Goal: Transaction & Acquisition: Book appointment/travel/reservation

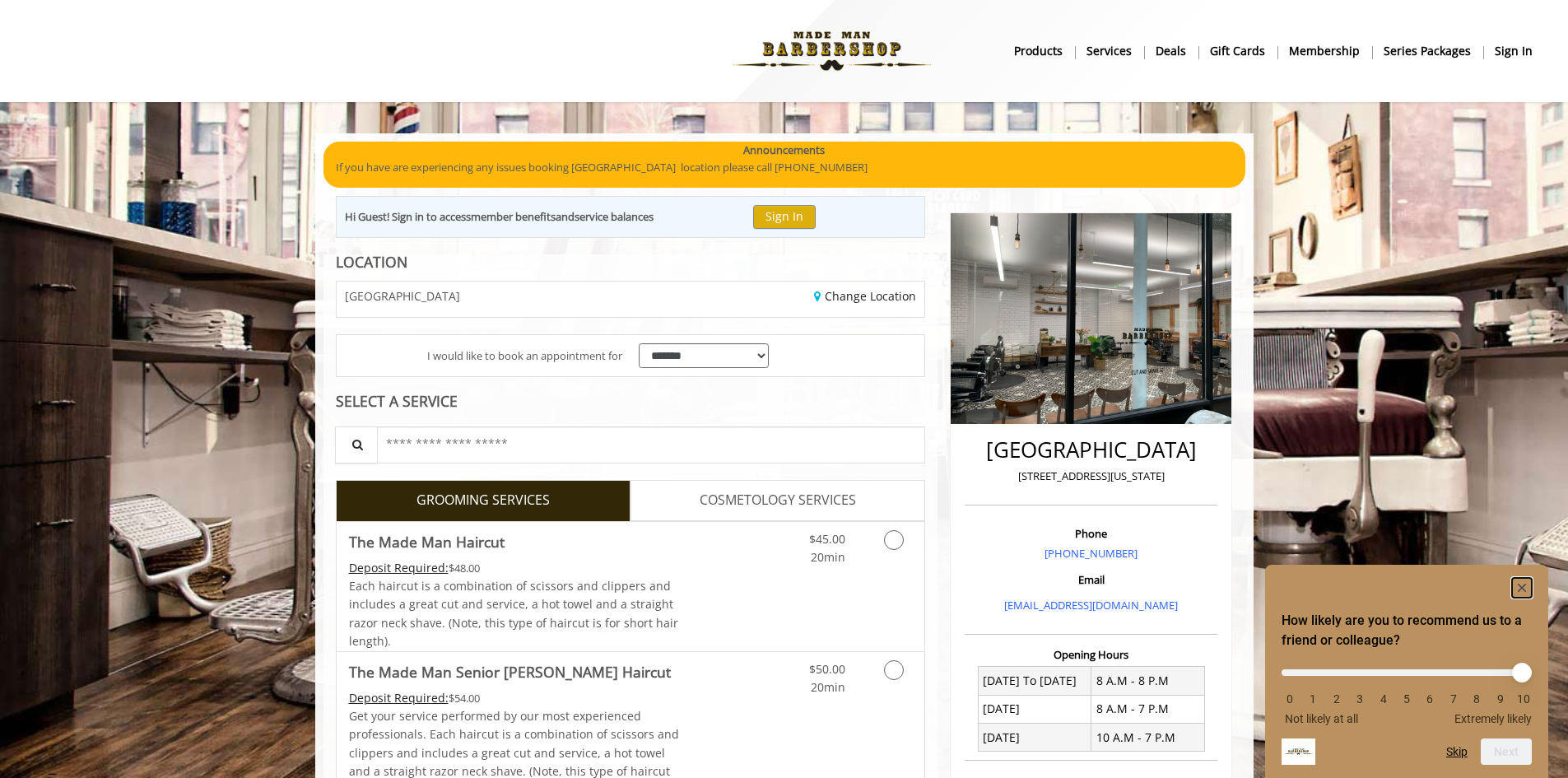
click at [1520, 586] on rect "Hide survey" at bounding box center [1522, 587] width 20 height 20
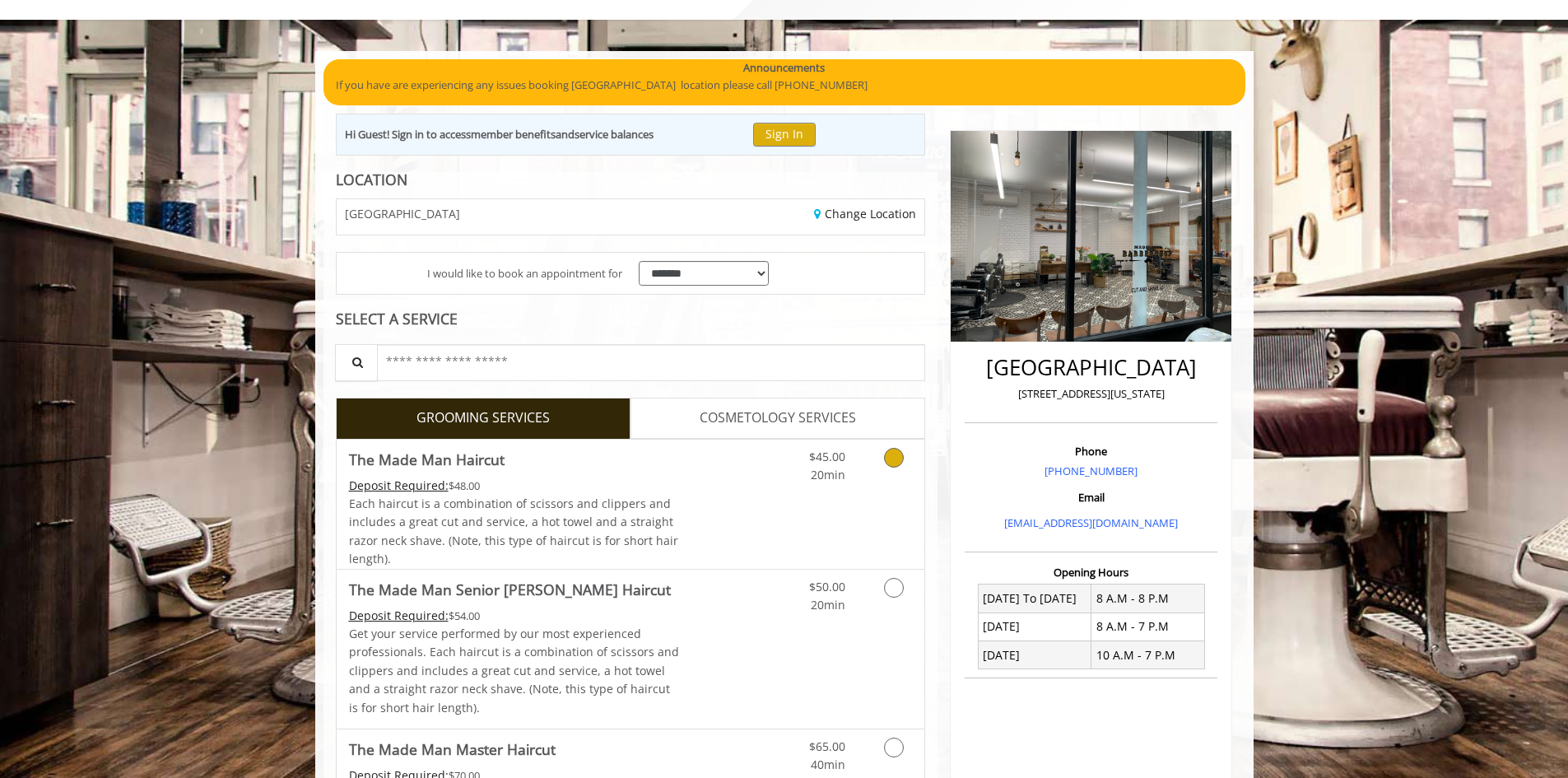
click at [895, 462] on icon "Grooming services" at bounding box center [894, 457] width 20 height 20
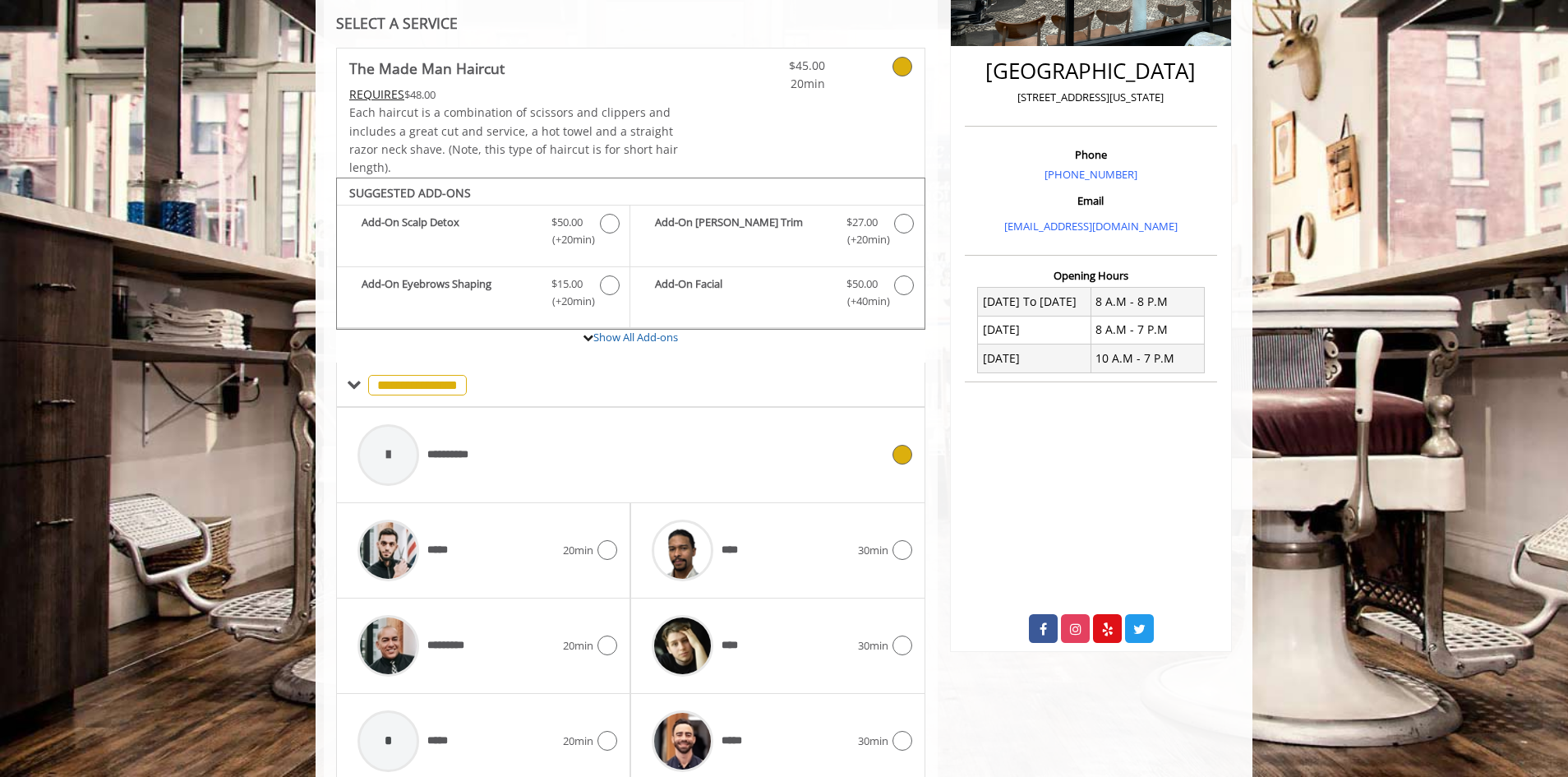
scroll to position [448, 0]
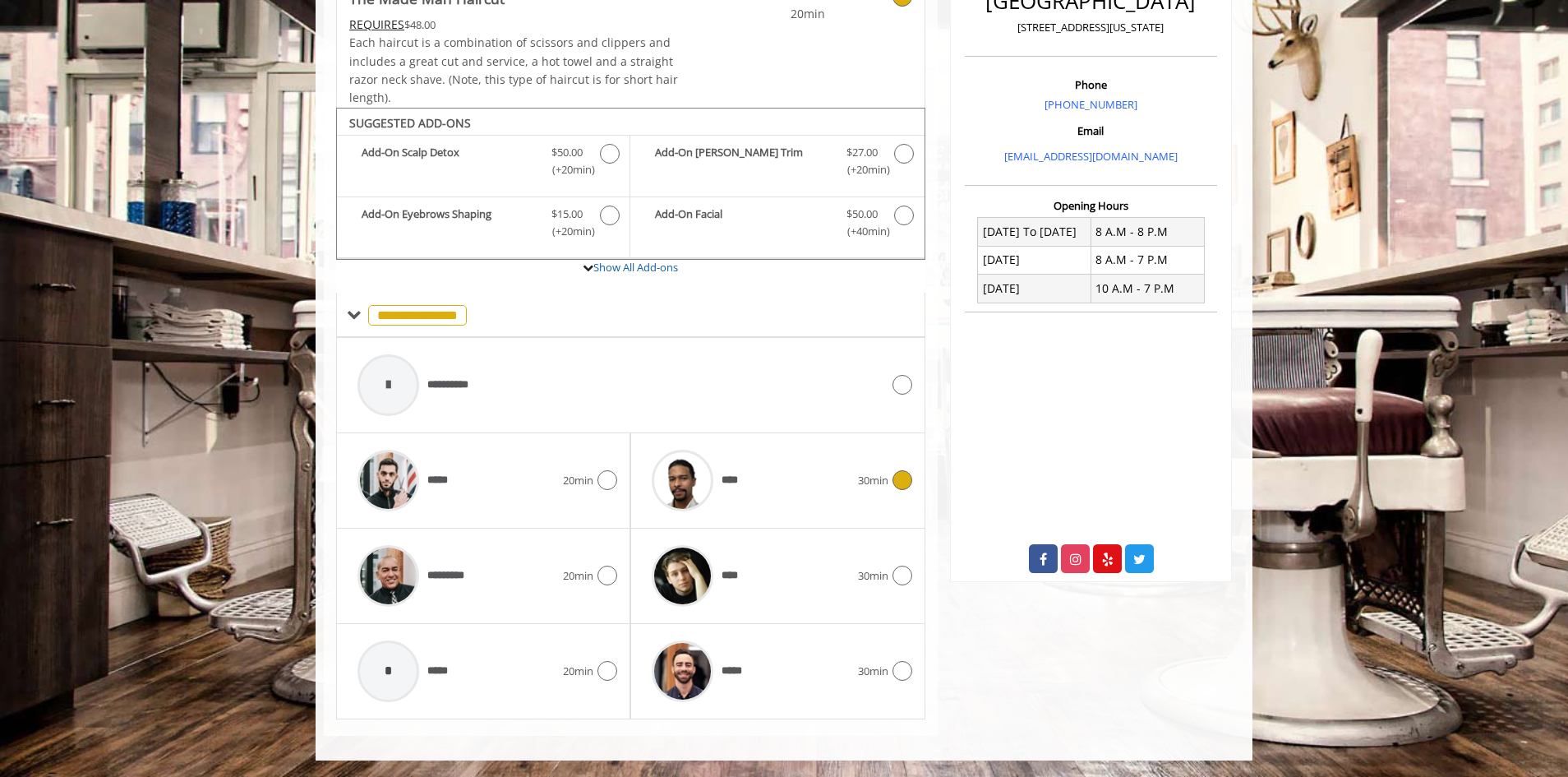
click at [904, 481] on icon at bounding box center [903, 480] width 20 height 20
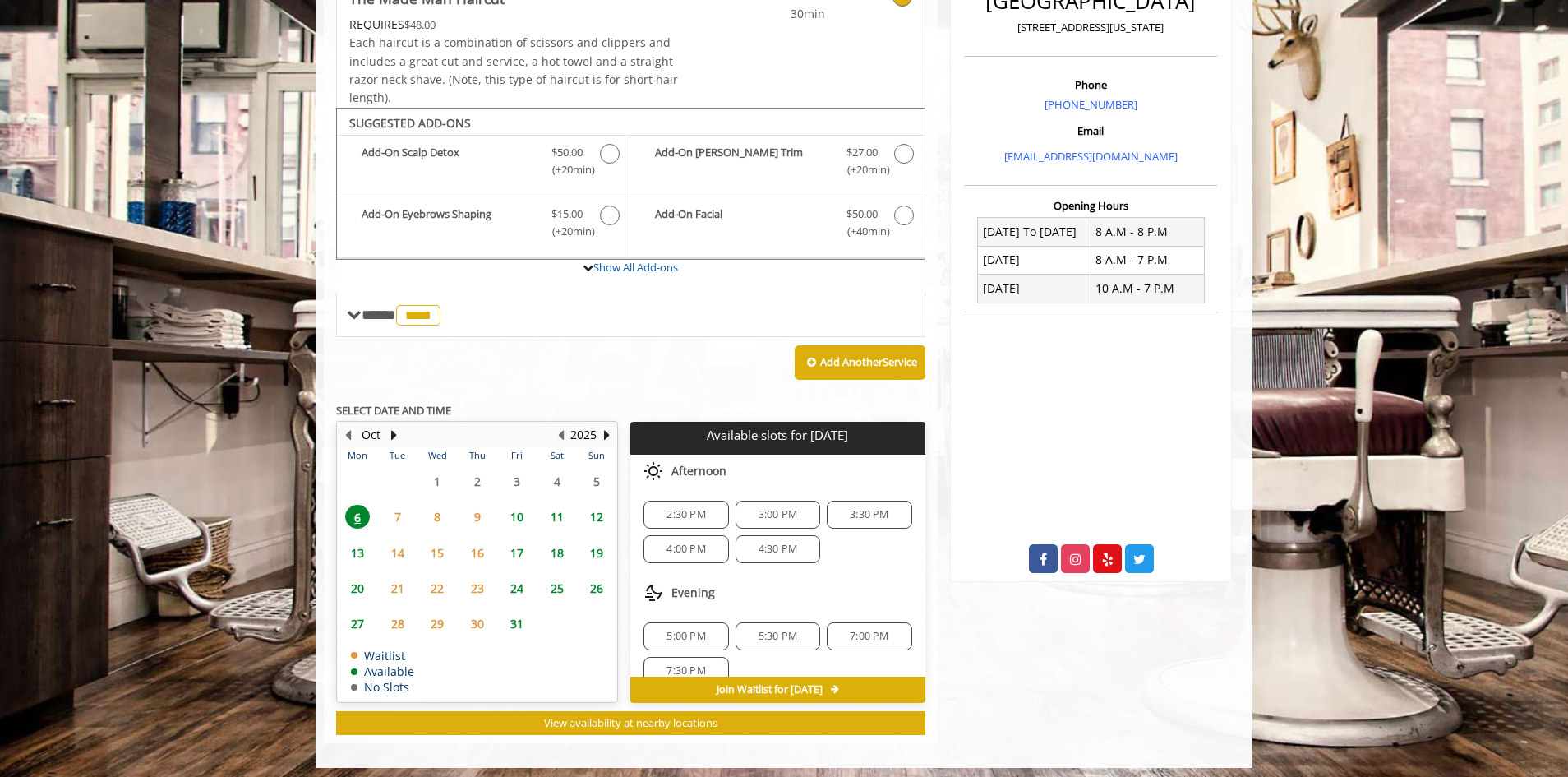
scroll to position [455, 0]
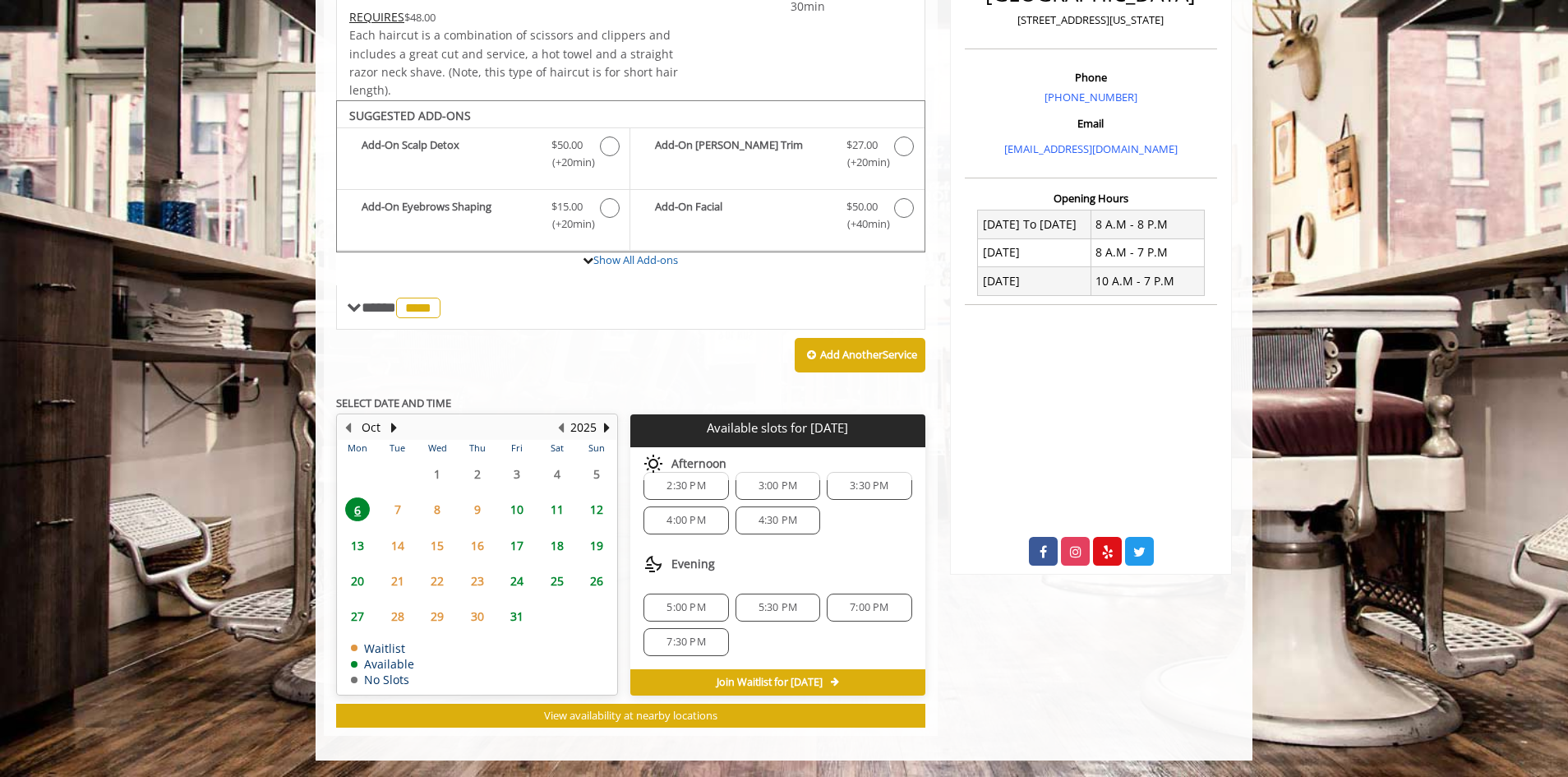
click at [798, 608] on span "5:30 PM" at bounding box center [778, 607] width 70 height 13
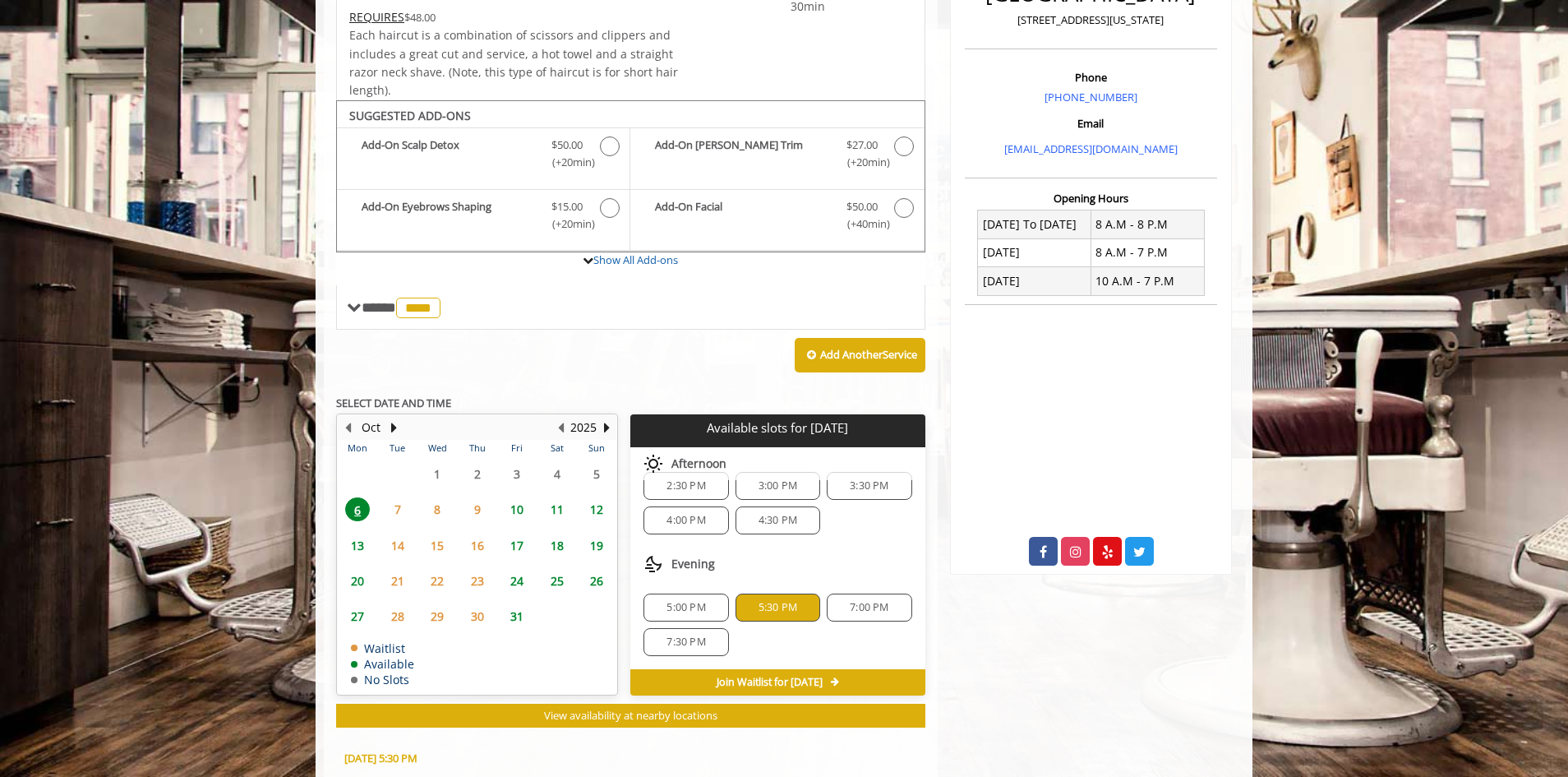
scroll to position [752, 0]
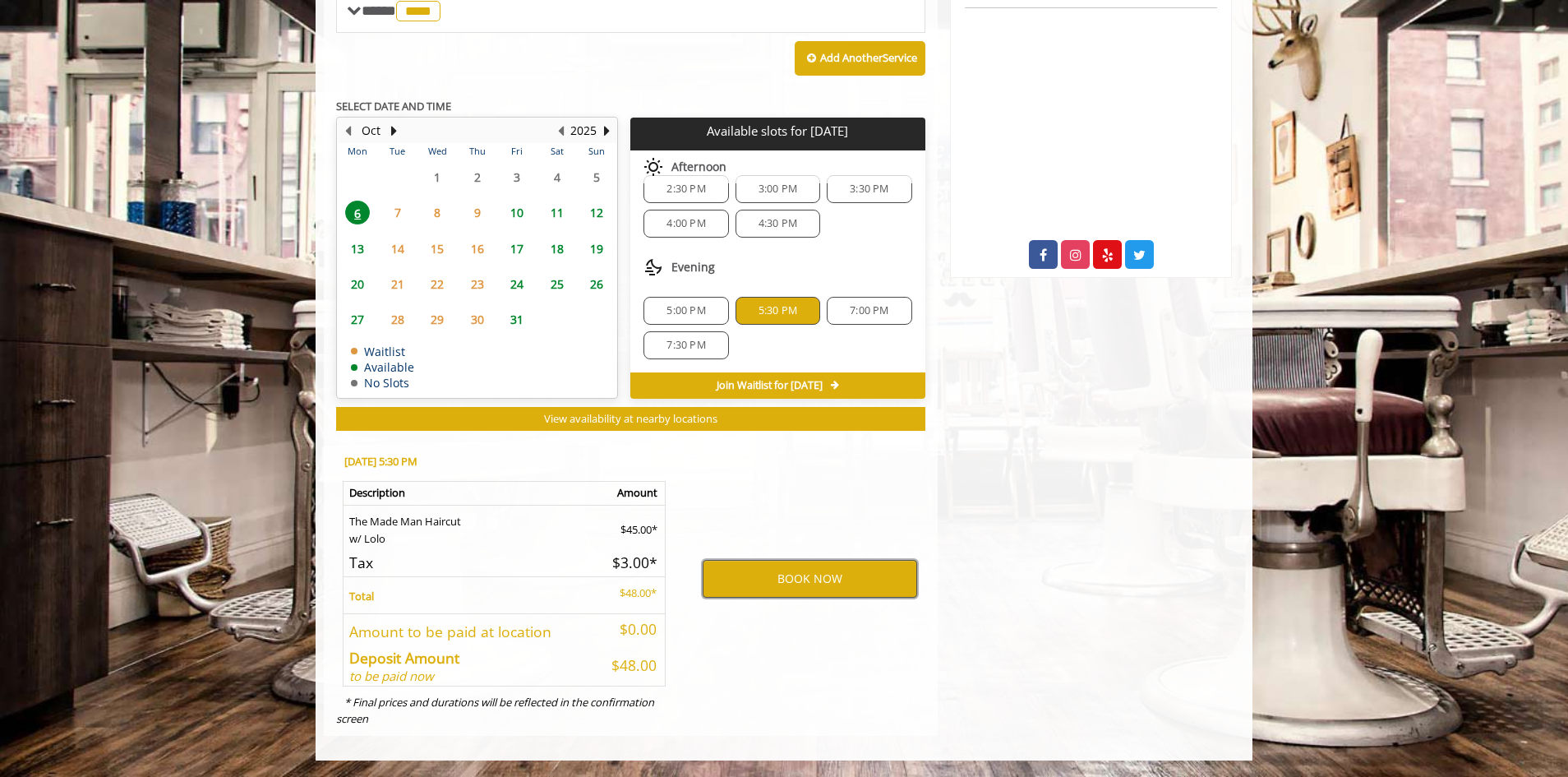
click at [824, 583] on button "BOOK NOW" at bounding box center [810, 577] width 214 height 38
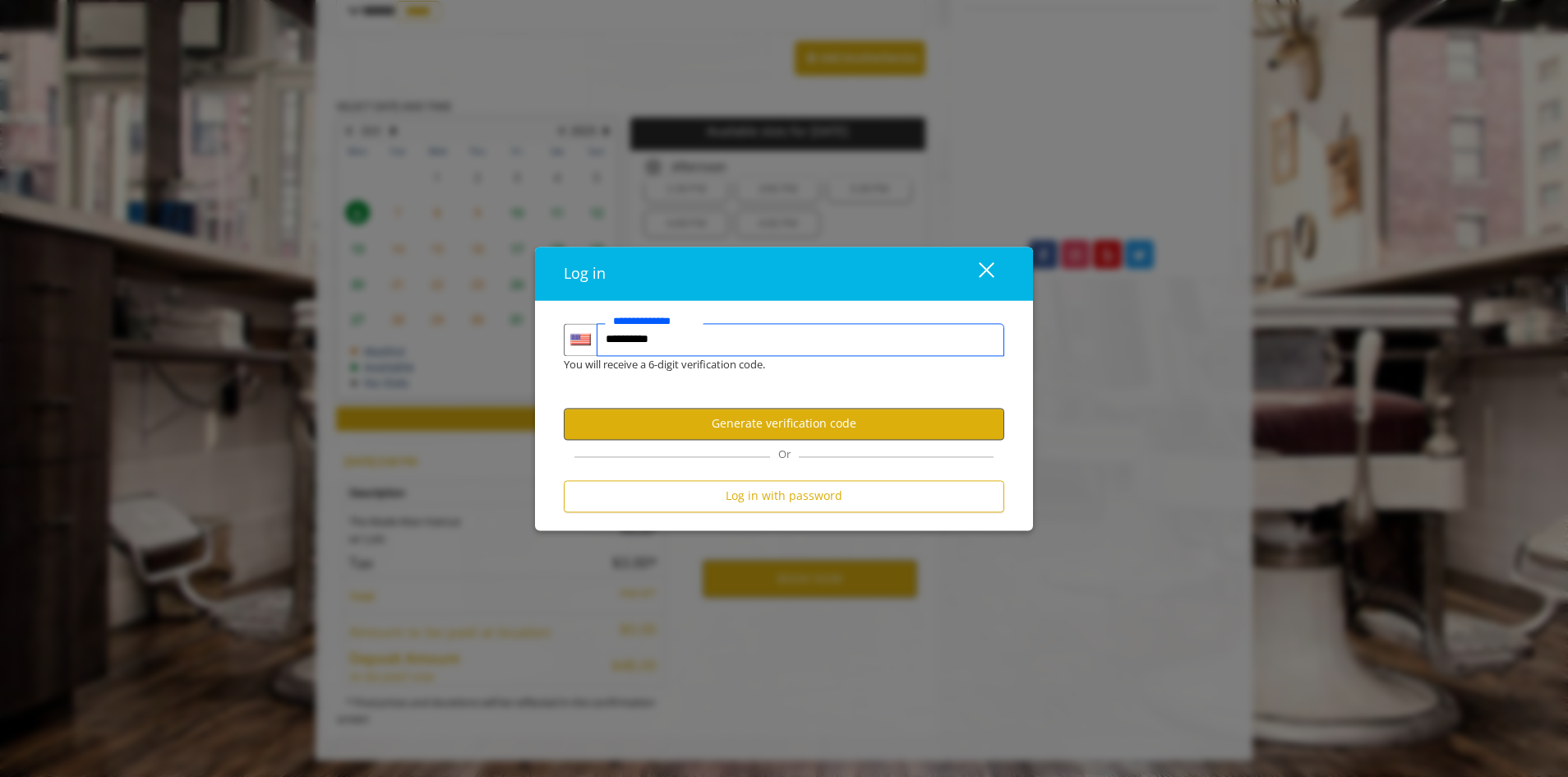
type input "**********"
click at [804, 408] on button "Generate verification code" at bounding box center [784, 423] width 440 height 32
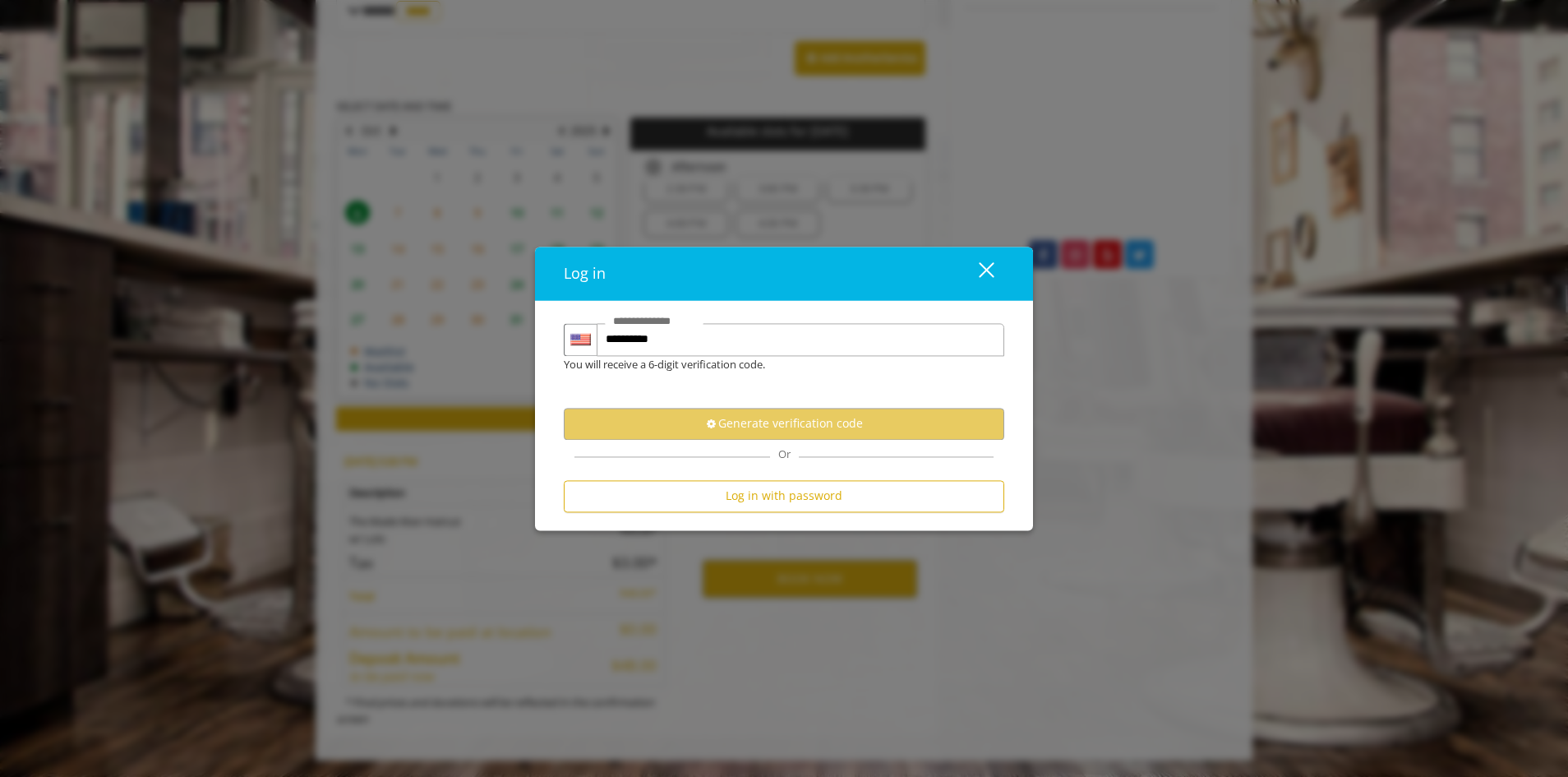
scroll to position [0, 0]
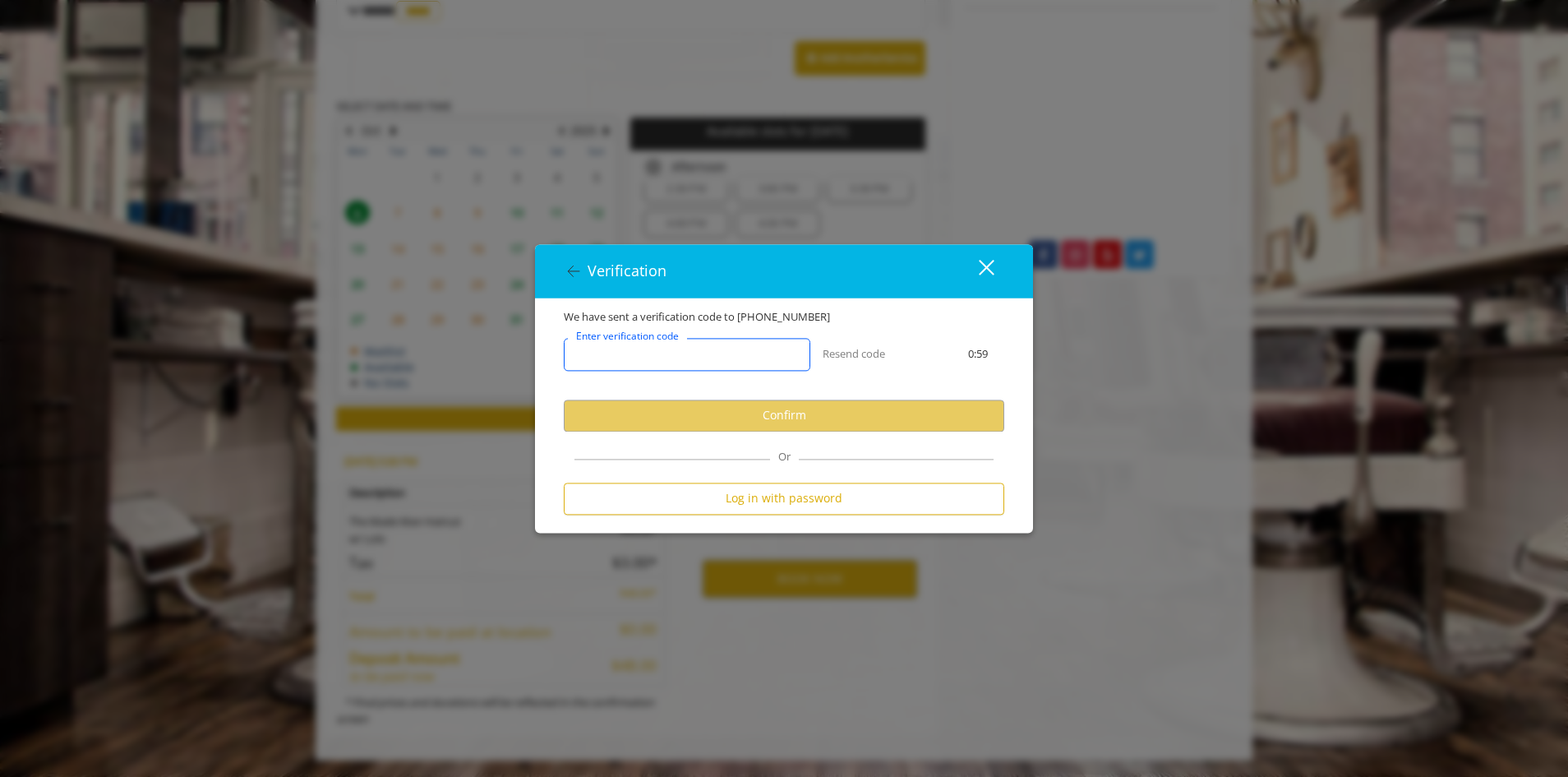
click at [728, 352] on input "Enter verification code" at bounding box center [687, 354] width 246 height 33
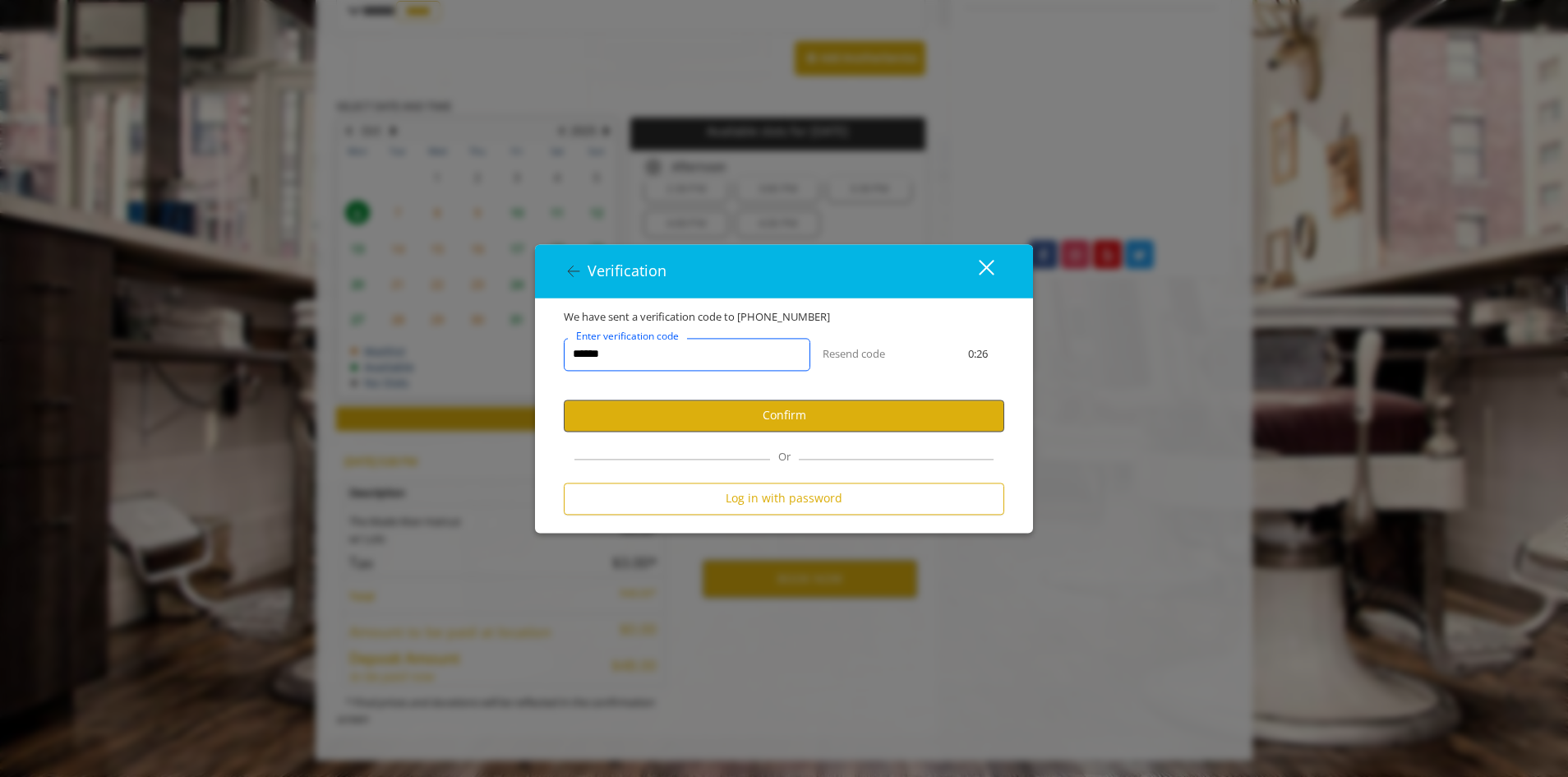
type input "******"
click at [771, 415] on button "Confirm" at bounding box center [784, 415] width 440 height 32
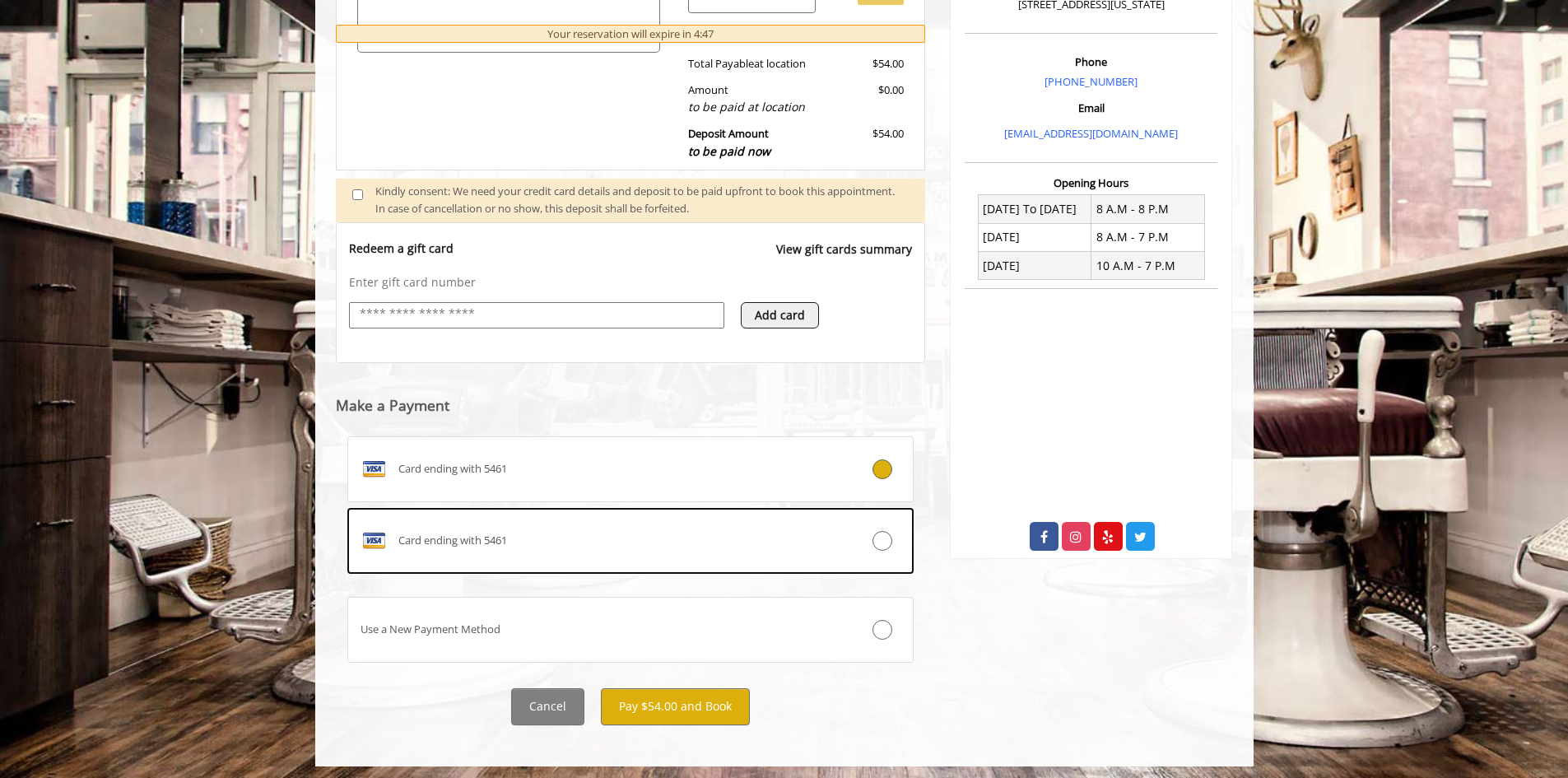
scroll to position [477, 0]
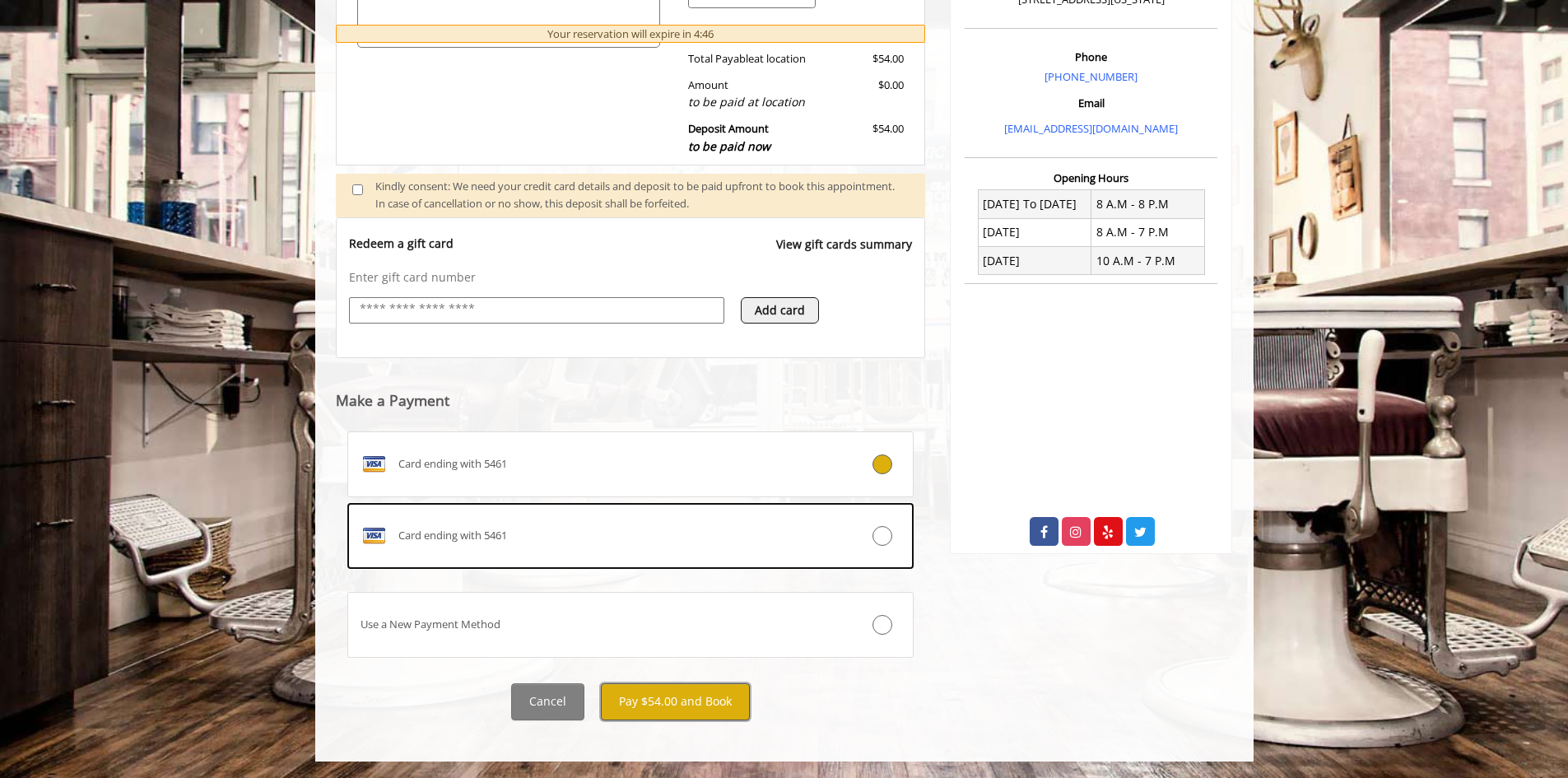
click at [684, 703] on button "Pay $54.00 and Book" at bounding box center [675, 701] width 149 height 37
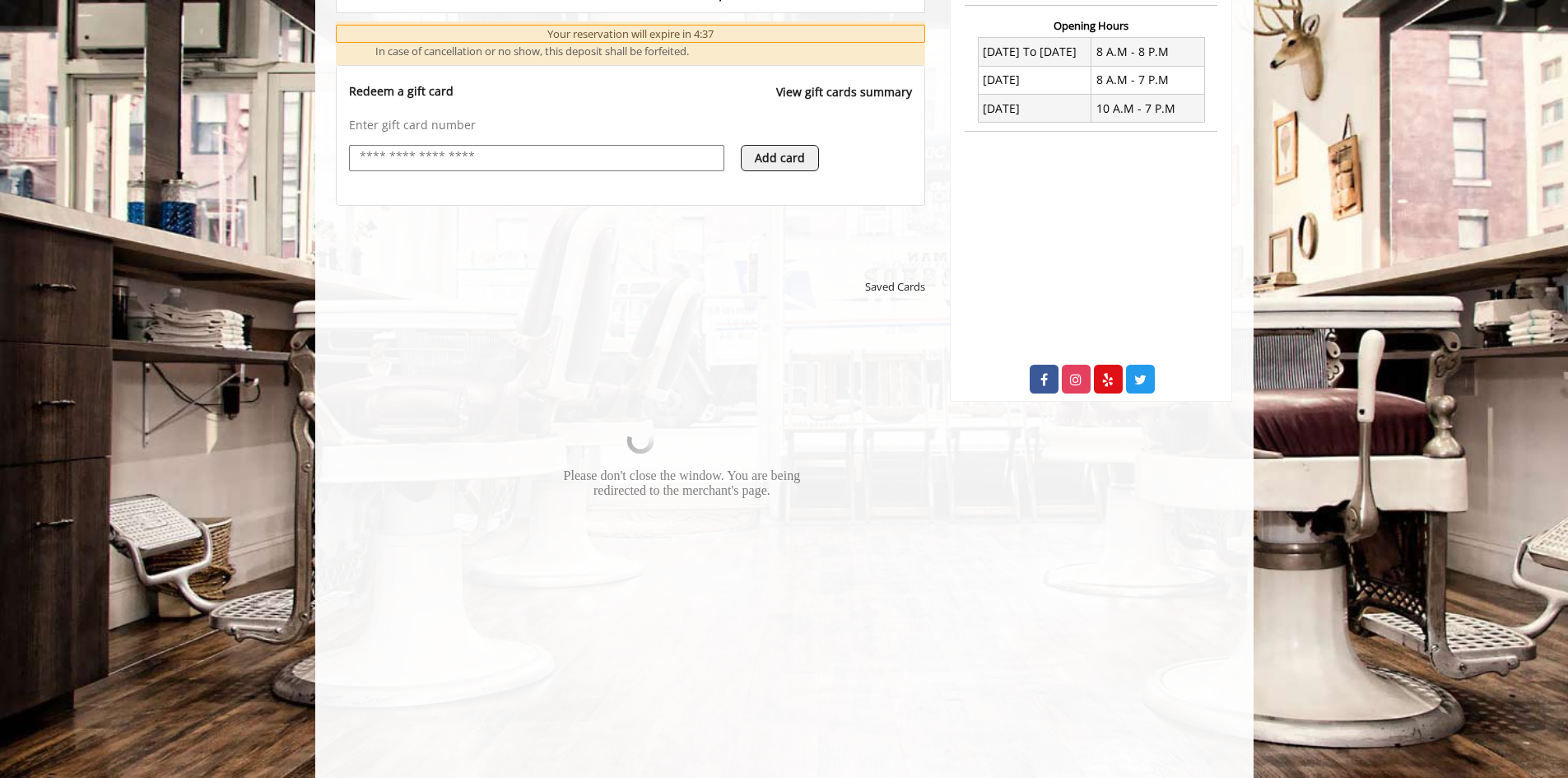
scroll to position [658, 0]
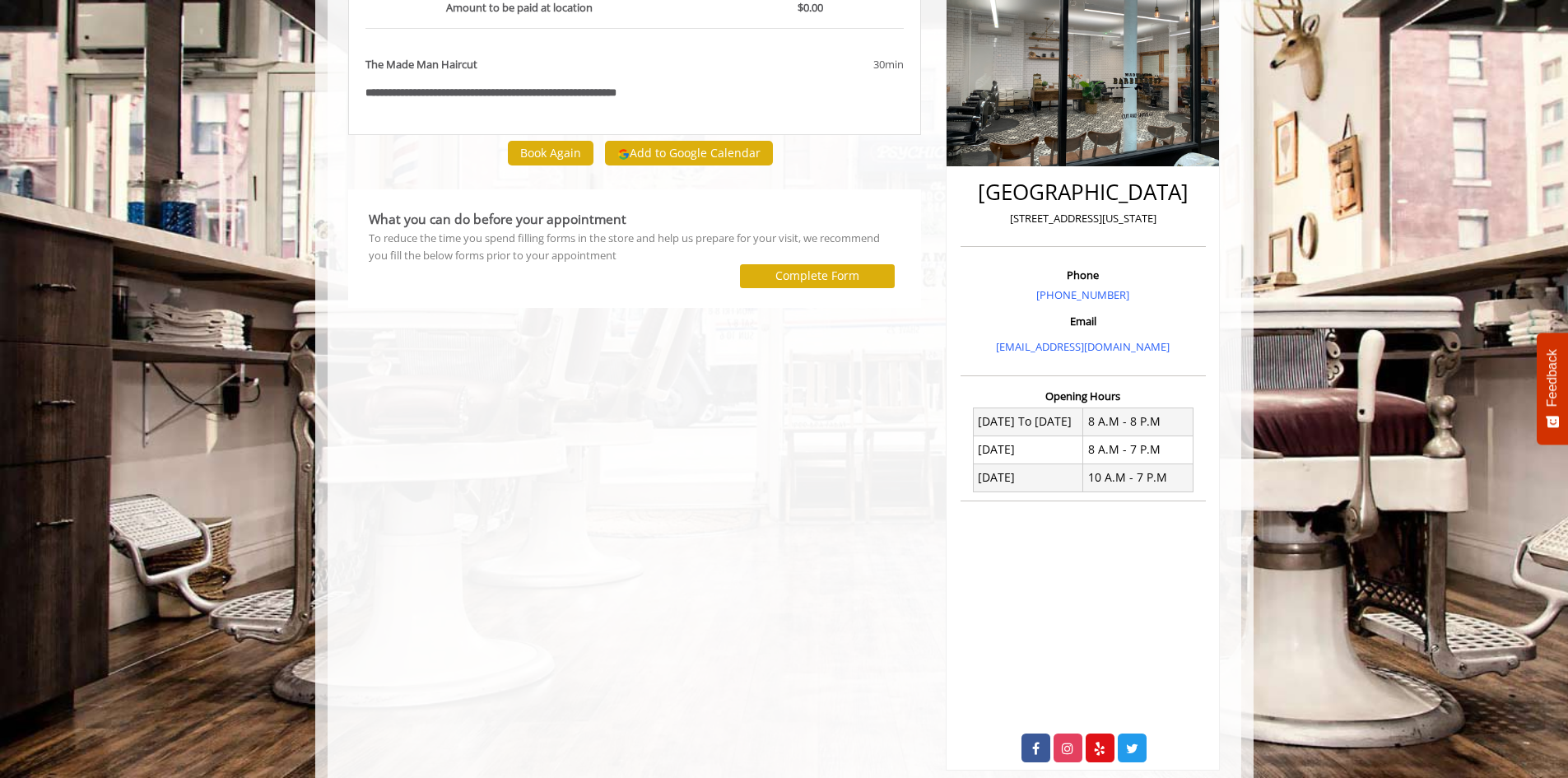
scroll to position [249, 0]
